Goal: Transaction & Acquisition: Purchase product/service

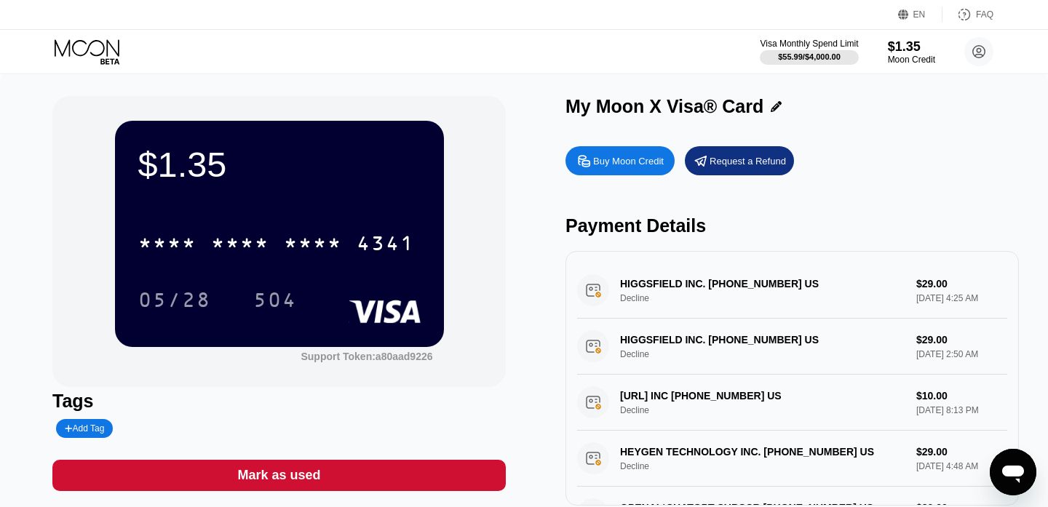
click at [640, 158] on div "Buy Moon Credit" at bounding box center [628, 161] width 71 height 12
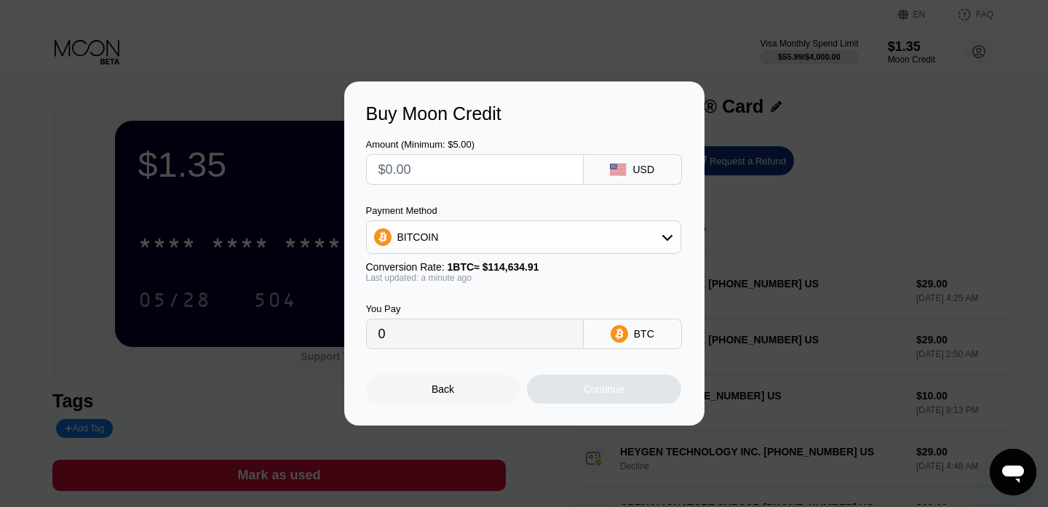
click at [506, 167] on input "text" at bounding box center [474, 169] width 193 height 29
type input "$2"
type input "0.00001745"
type input "$21"
type input "0.00018320"
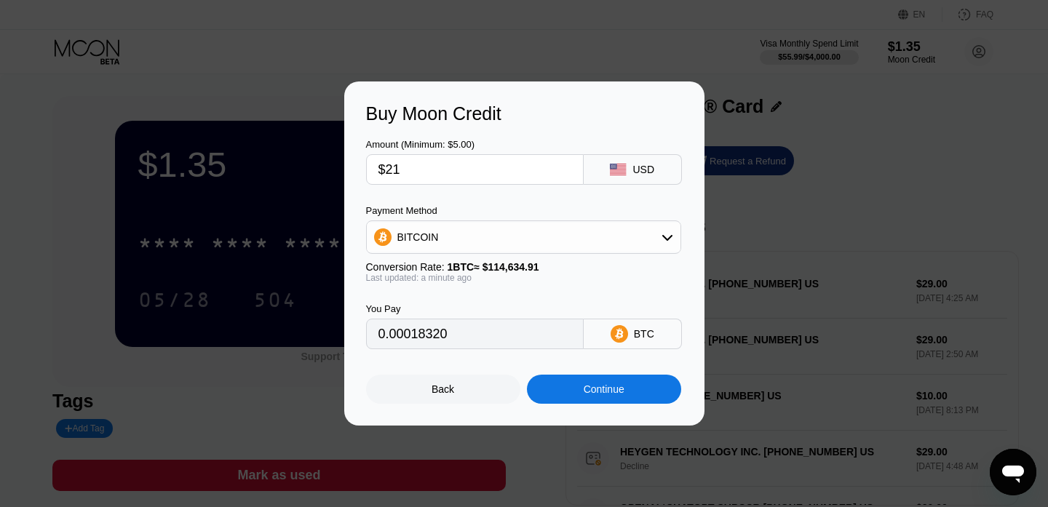
type input "$21"
click at [539, 247] on div "BITCOIN" at bounding box center [524, 237] width 314 height 29
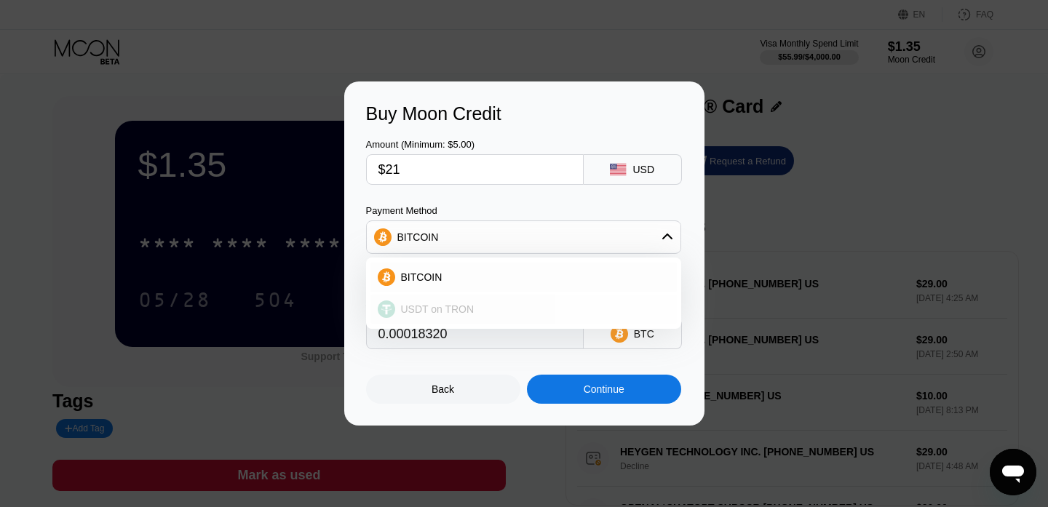
click at [482, 314] on div "USDT on TRON" at bounding box center [532, 309] width 274 height 12
type input "21.21"
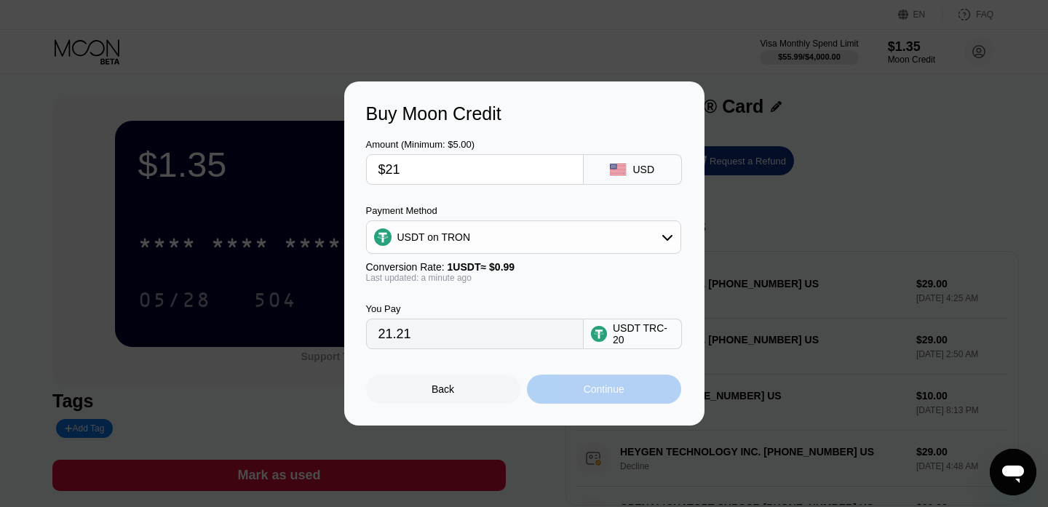
click at [552, 392] on div "Continue" at bounding box center [604, 389] width 154 height 29
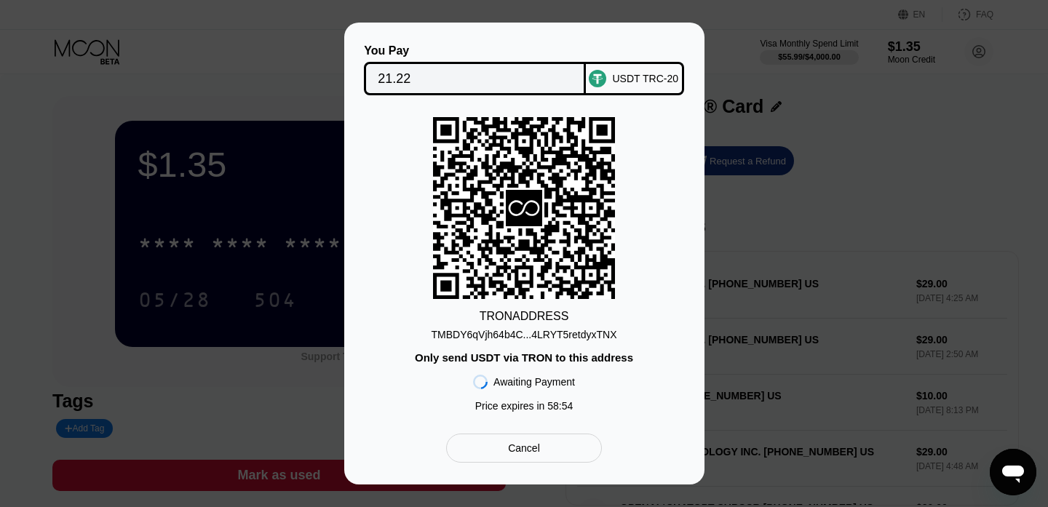
click at [523, 335] on div "TMBDY6qVjh64b4C...4LRYT5retdyxTNX" at bounding box center [525, 335] width 186 height 12
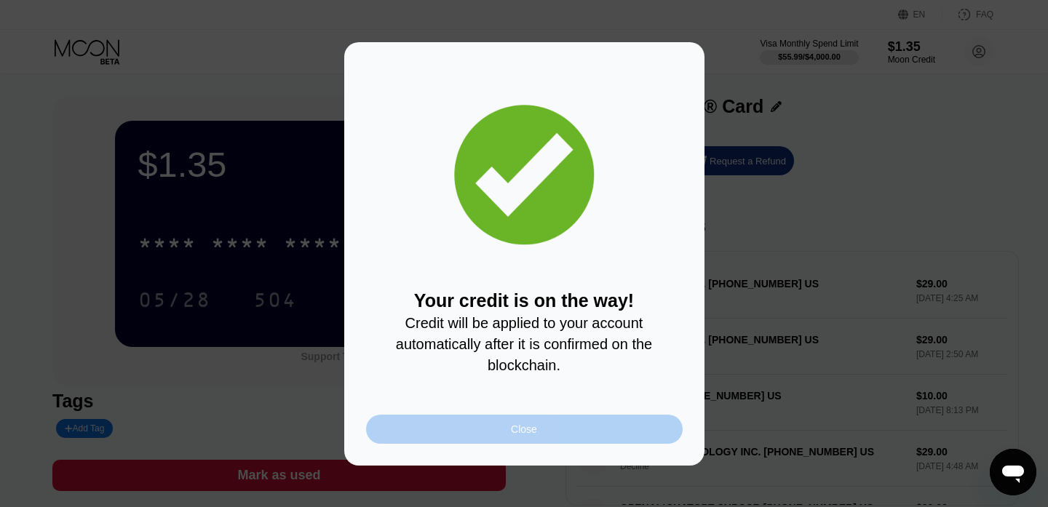
click at [493, 421] on div "Close" at bounding box center [524, 429] width 317 height 29
